Goal: Check status: Check status

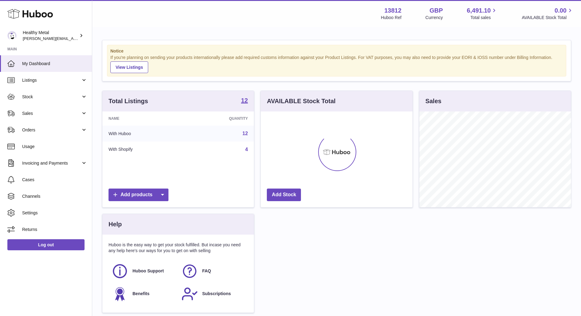
scroll to position [96, 152]
click at [69, 85] on link "Listings" at bounding box center [46, 80] width 92 height 17
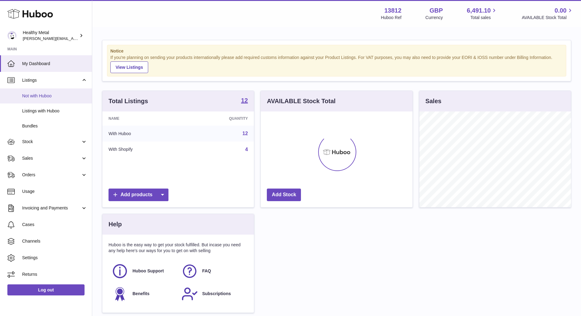
click at [57, 98] on span "Not with Huboo" at bounding box center [54, 96] width 65 height 6
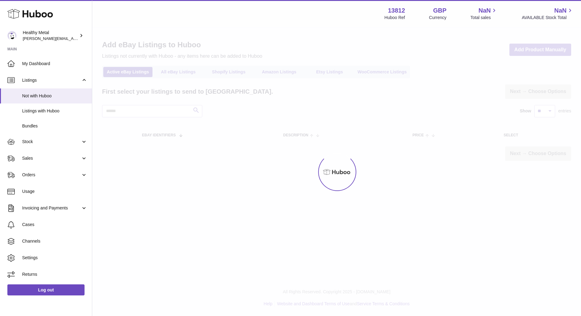
click at [45, 144] on span "Stock" at bounding box center [51, 142] width 59 height 6
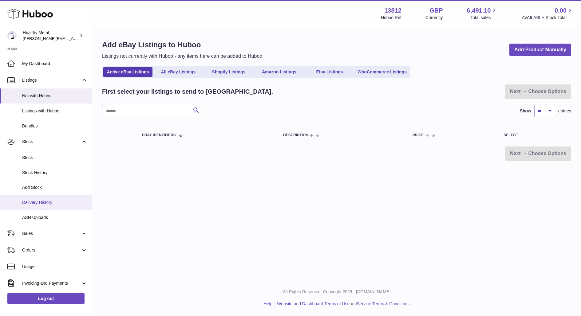
click at [49, 203] on span "Delivery History" at bounding box center [54, 203] width 65 height 6
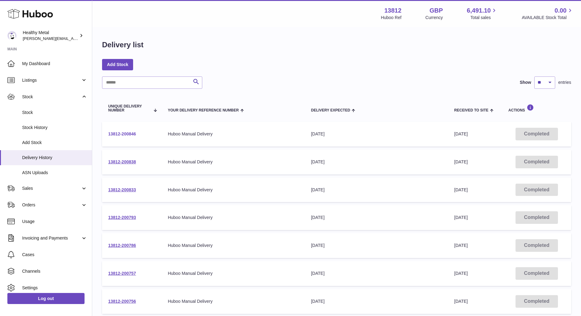
click at [128, 133] on link "13812-200846" at bounding box center [122, 134] width 28 height 5
click at [33, 114] on span "Stock" at bounding box center [54, 113] width 65 height 6
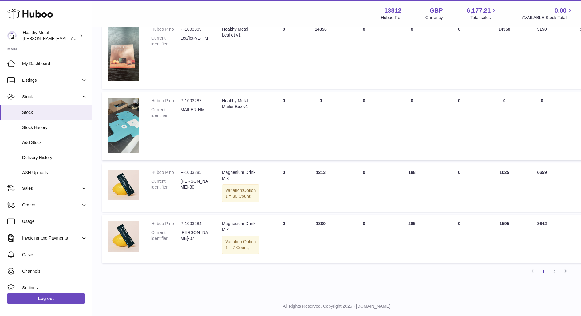
scroll to position [414, 0]
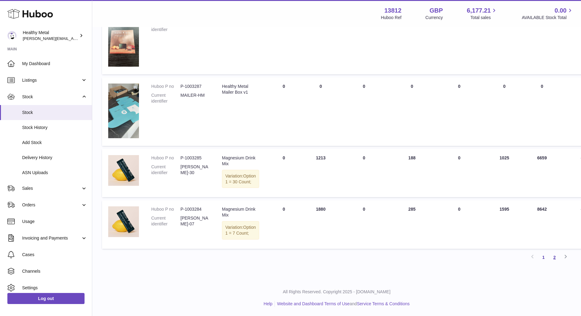
click at [554, 257] on link "2" at bounding box center [554, 257] width 11 height 11
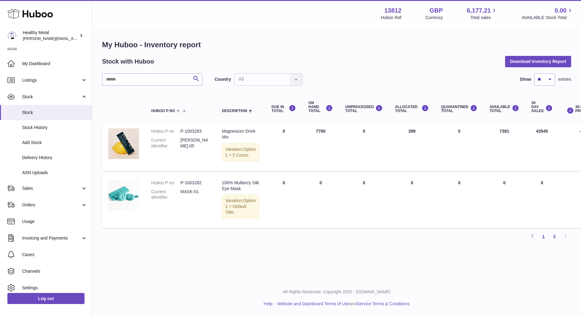
click at [544, 242] on link "1" at bounding box center [543, 236] width 11 height 11
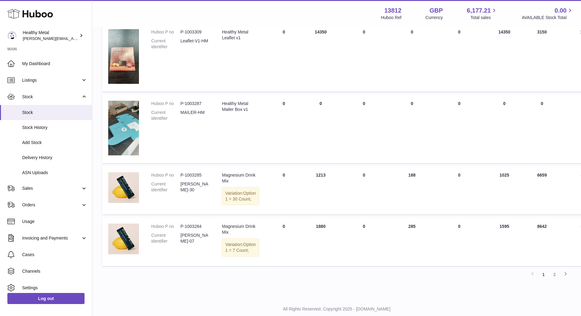
scroll to position [414, 0]
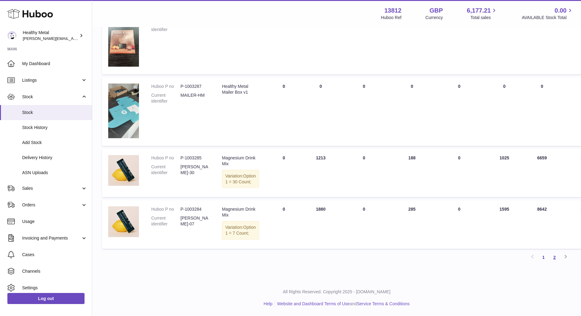
click at [553, 258] on link "2" at bounding box center [554, 257] width 11 height 11
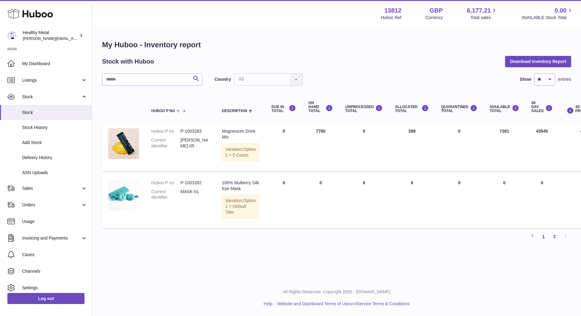
click at [545, 242] on link "1" at bounding box center [543, 236] width 11 height 11
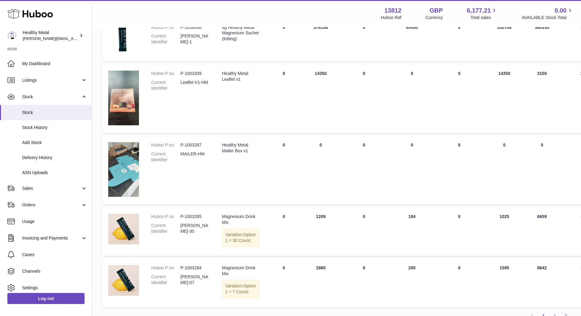
scroll to position [414, 0]
